Goal: Task Accomplishment & Management: Use online tool/utility

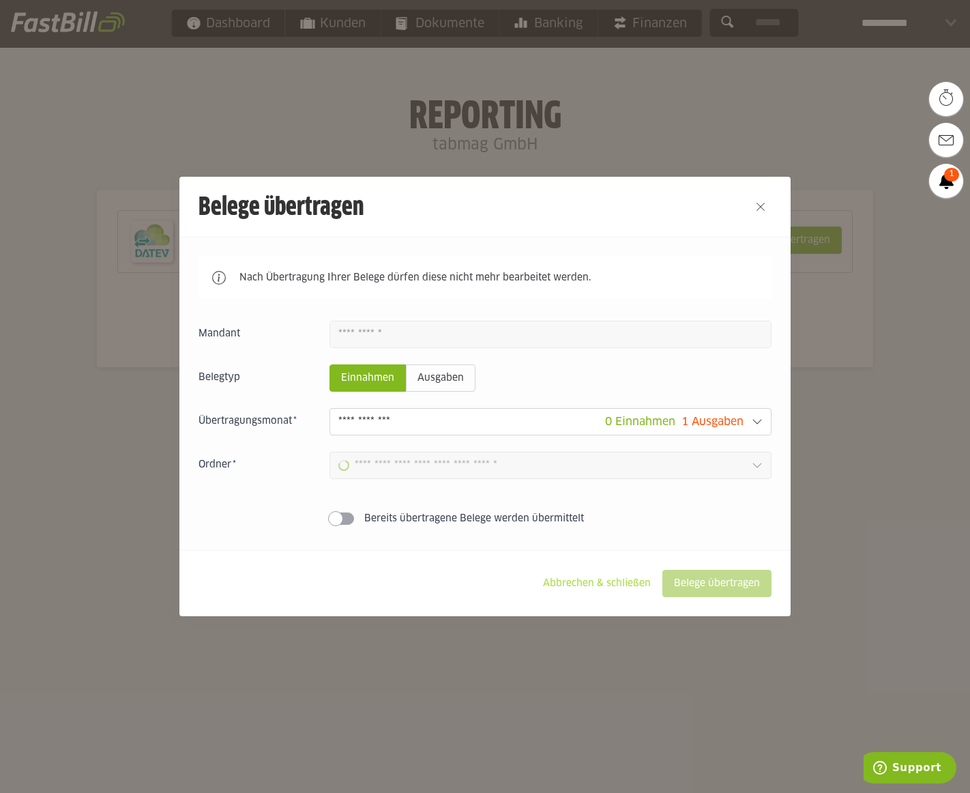
click at [579, 583] on slot "Abbrechen & schließen" at bounding box center [597, 583] width 130 height 26
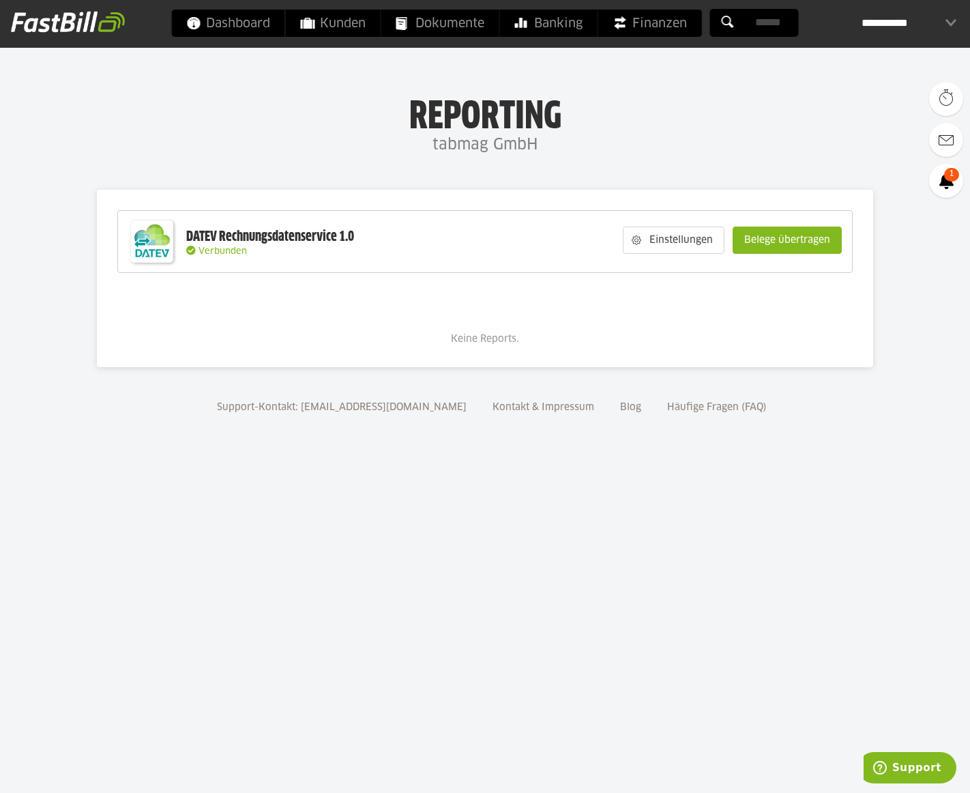
click at [574, 583] on body "Dashboard Kunden Dokumente Banking Finanzen Add-ons" at bounding box center [485, 396] width 970 height 793
click at [685, 238] on slot "Einstellungen" at bounding box center [682, 240] width 83 height 26
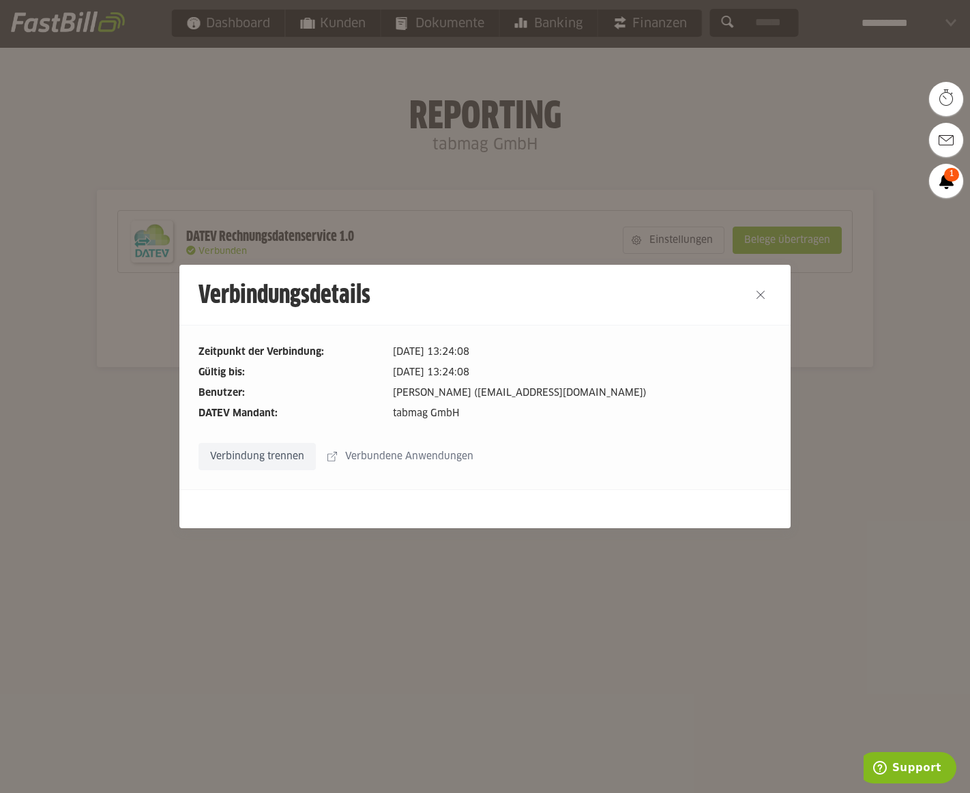
click at [244, 450] on slot "Verbindung trennen" at bounding box center [257, 456] width 116 height 26
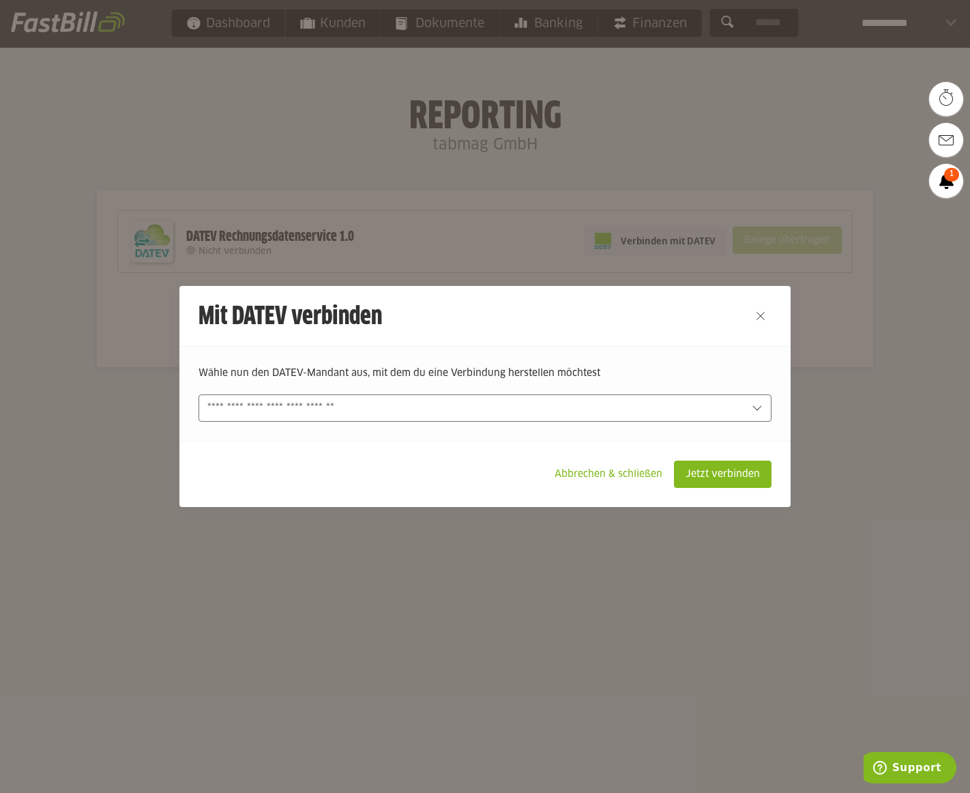
click at [443, 420] on div at bounding box center [485, 407] width 573 height 27
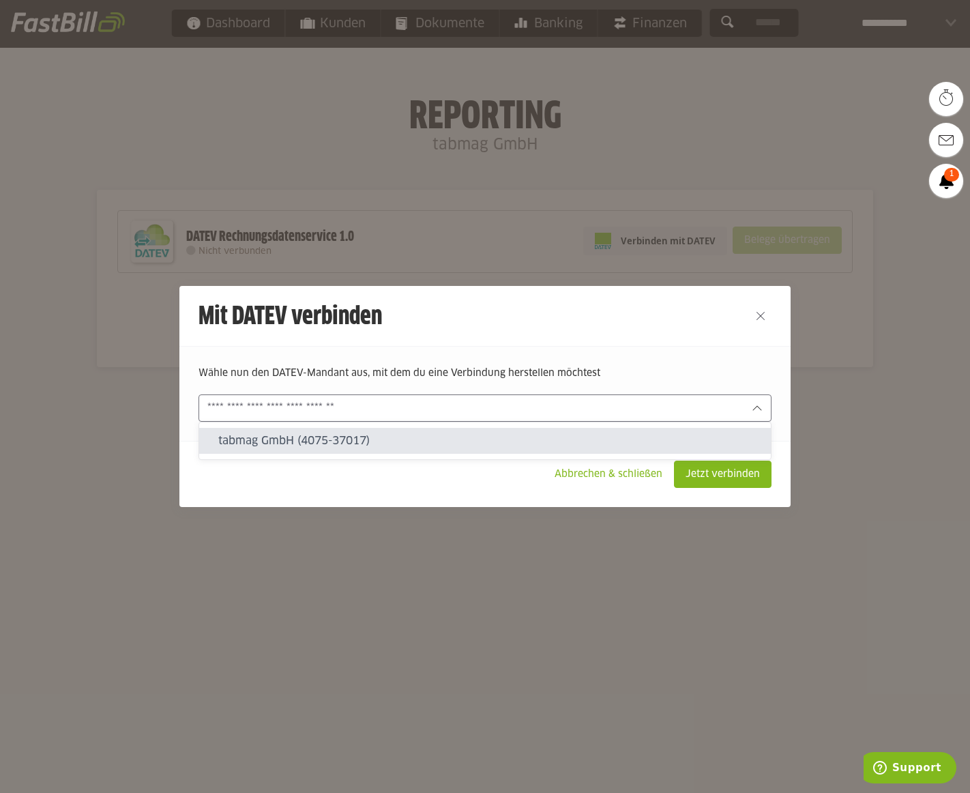
click at [437, 434] on slot "tabmag GmbH (4075-37017)" at bounding box center [489, 440] width 542 height 15
type input "**********"
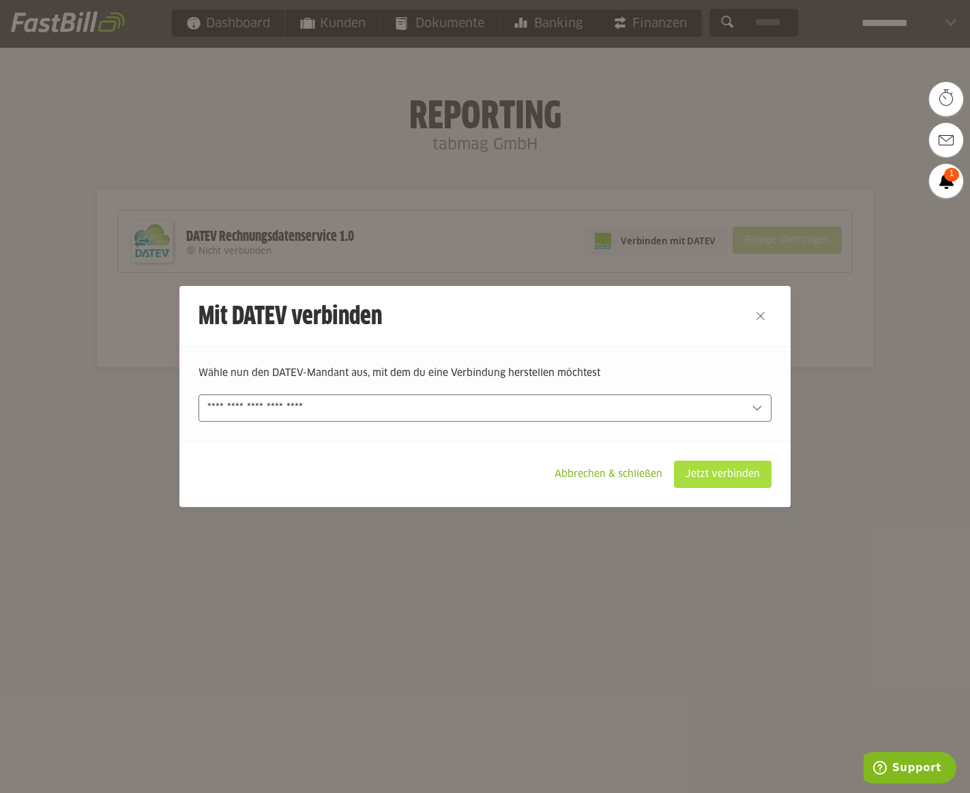
click at [725, 479] on slot "Jetzt verbinden" at bounding box center [723, 474] width 96 height 26
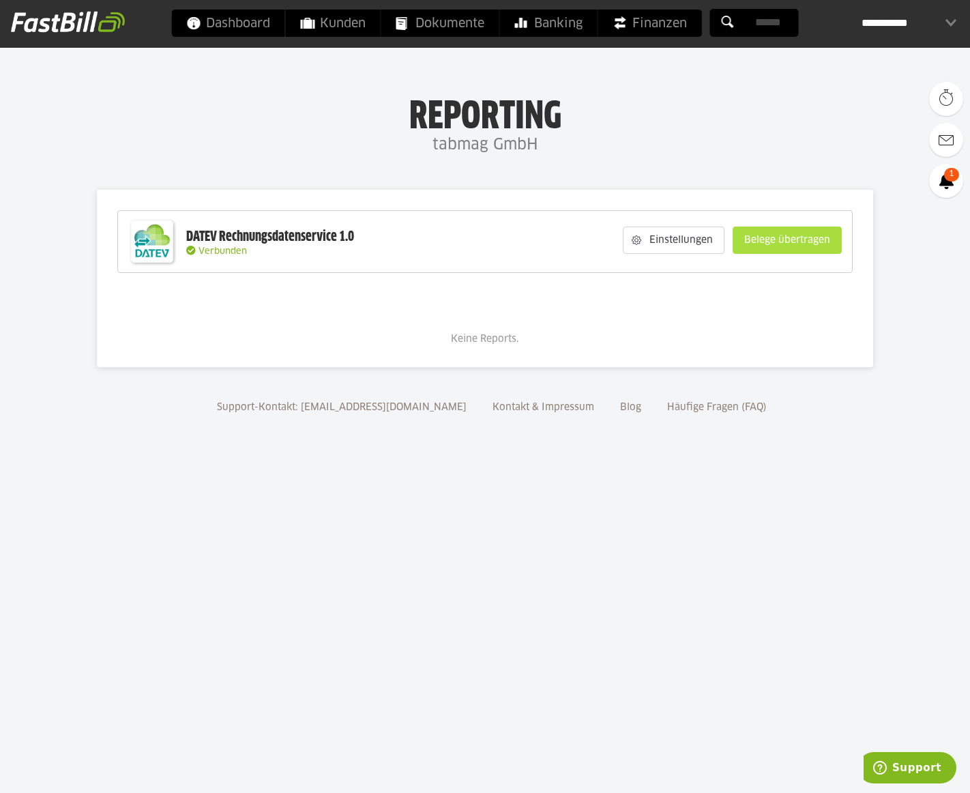
click at [795, 230] on slot "Belege übertragen" at bounding box center [787, 240] width 108 height 26
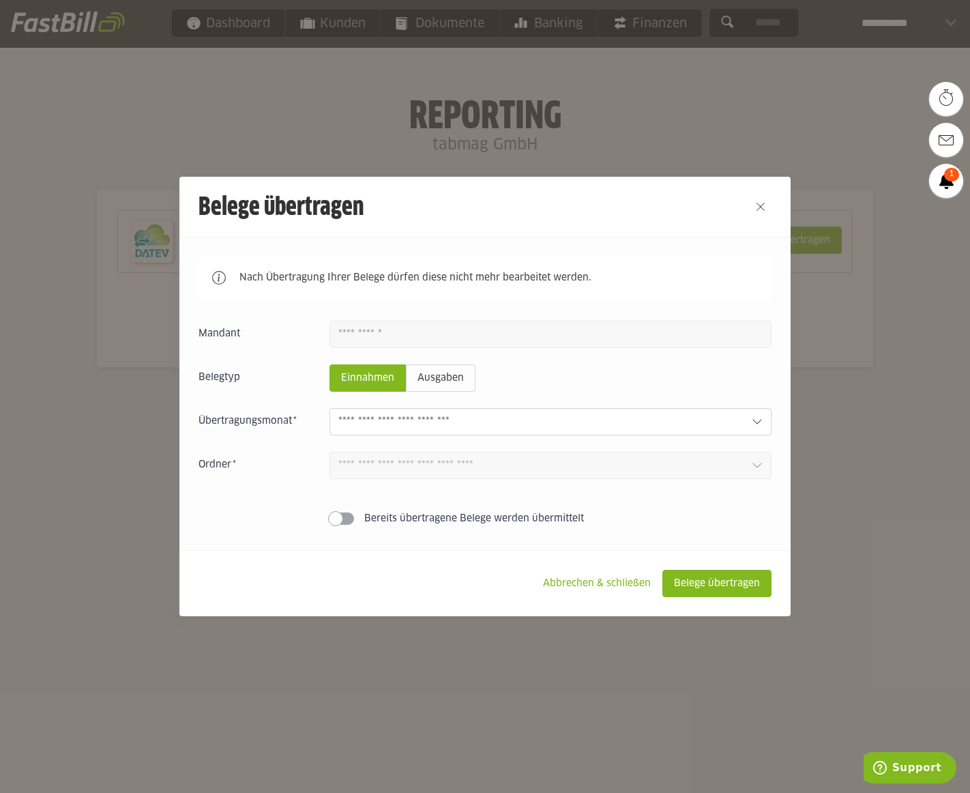
click at [500, 416] on input "text" at bounding box center [539, 421] width 403 height 15
